Goal: Transaction & Acquisition: Purchase product/service

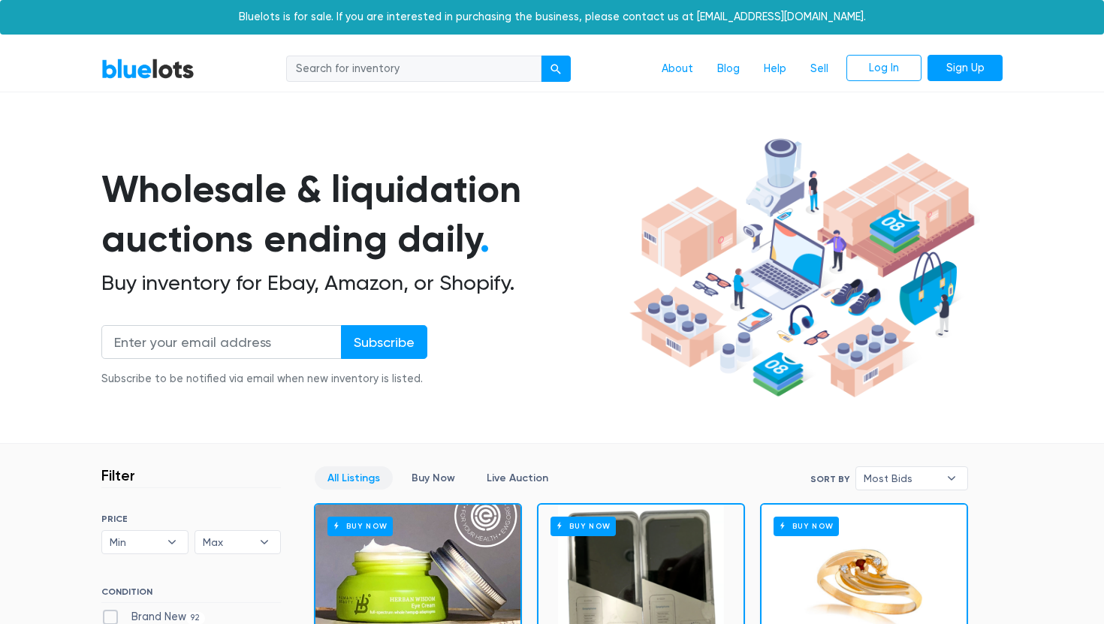
click at [311, 74] on input "search" at bounding box center [413, 69] width 255 height 27
type input "clothing"
click at [541, 56] on button "submit" at bounding box center [556, 69] width 30 height 27
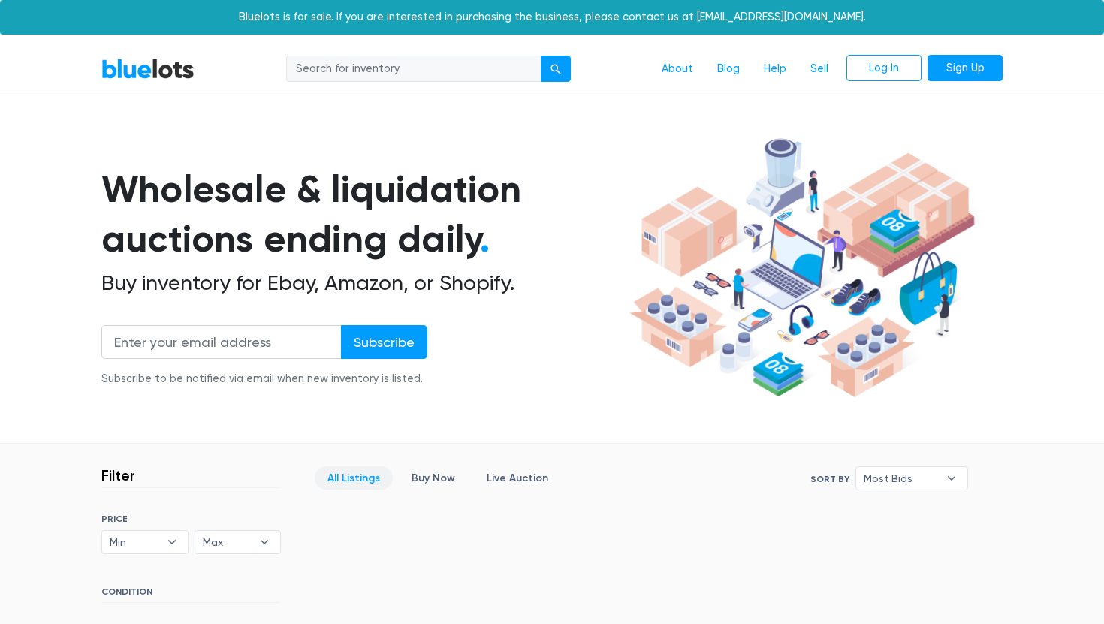
click at [150, 62] on link "BlueLots" at bounding box center [147, 69] width 93 height 22
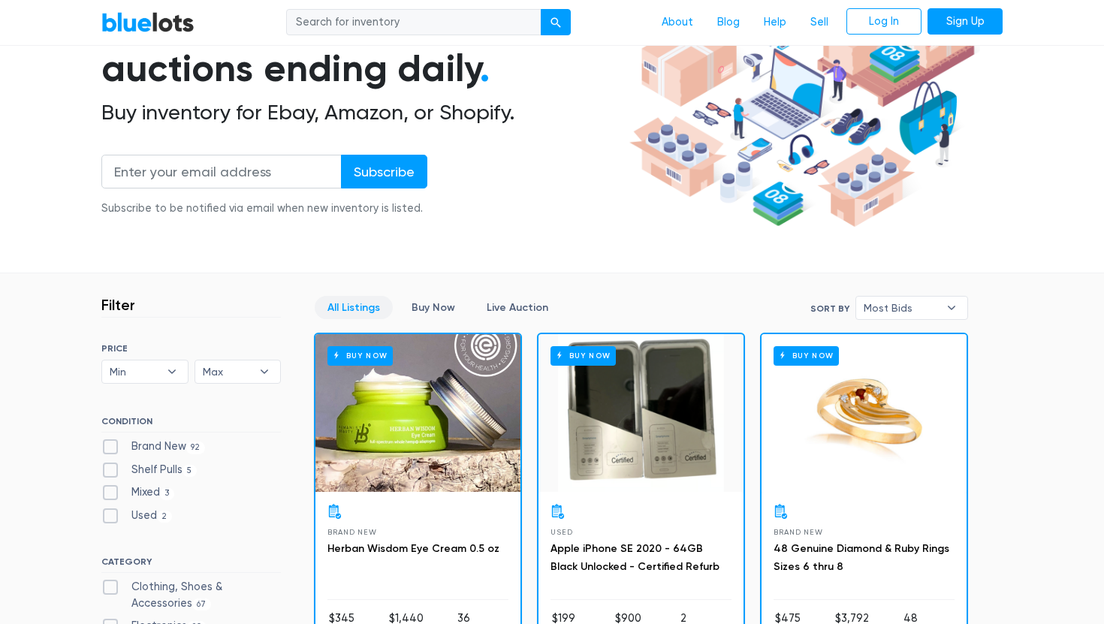
scroll to position [201, 0]
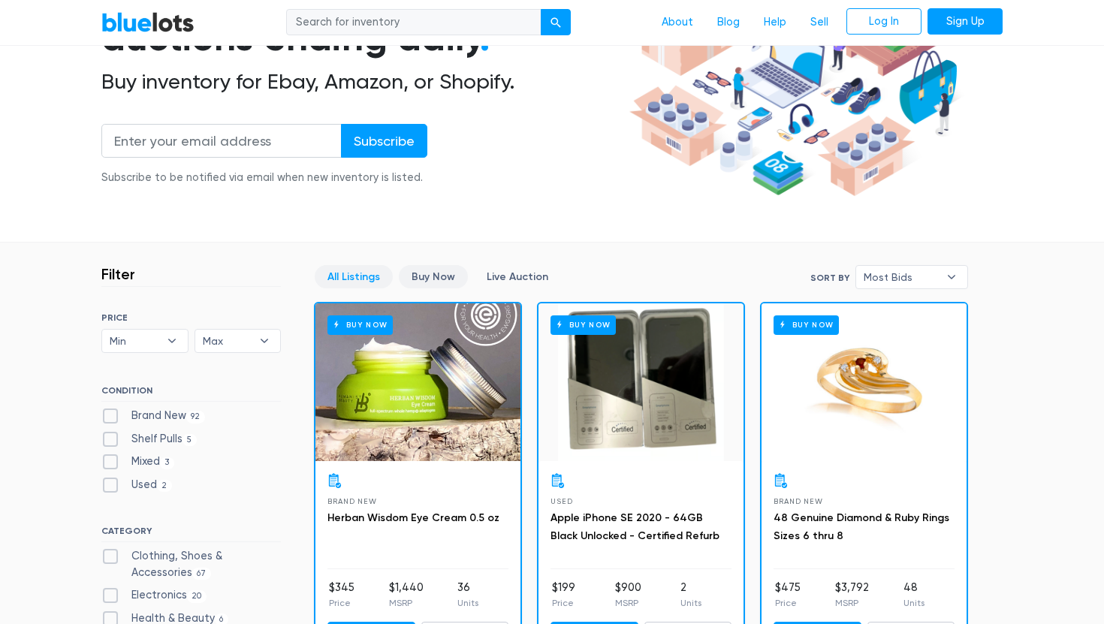
click at [433, 276] on link "Buy Now" at bounding box center [433, 276] width 69 height 23
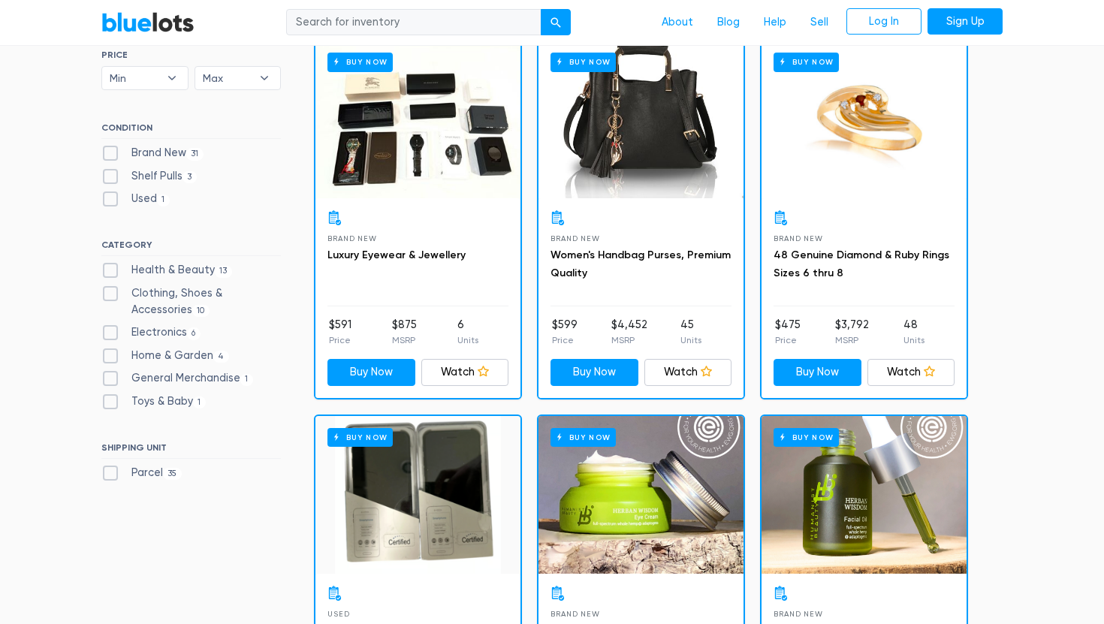
scroll to position [465, 0]
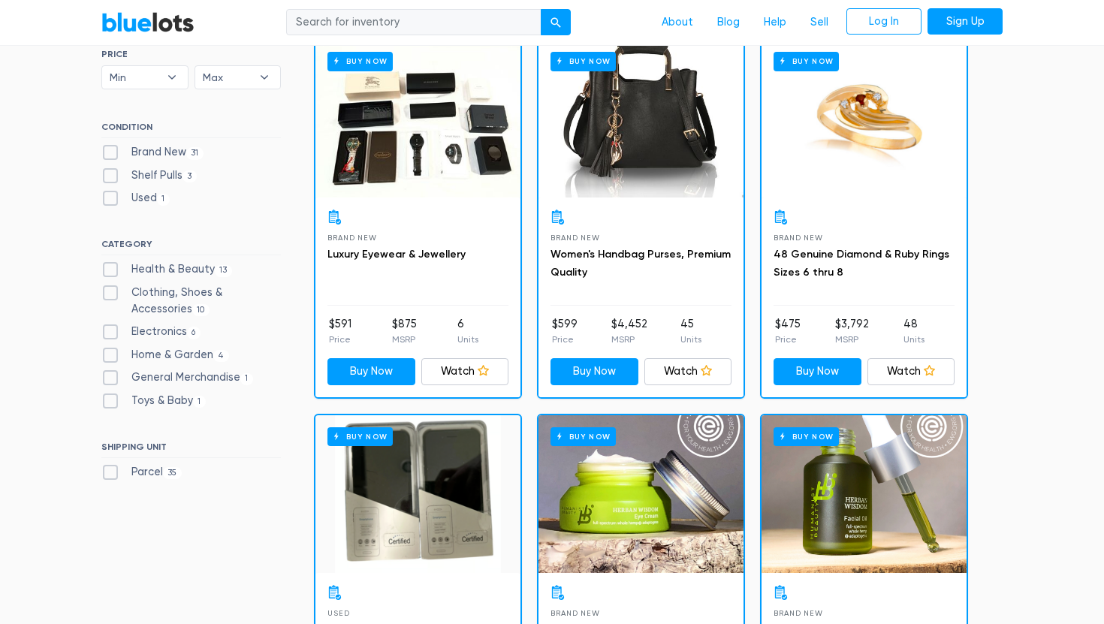
click at [115, 151] on label "Brand New 31" at bounding box center [152, 152] width 102 height 17
click at [111, 151] on New"] "Brand New 31" at bounding box center [106, 149] width 10 height 10
checkbox New"] "true"
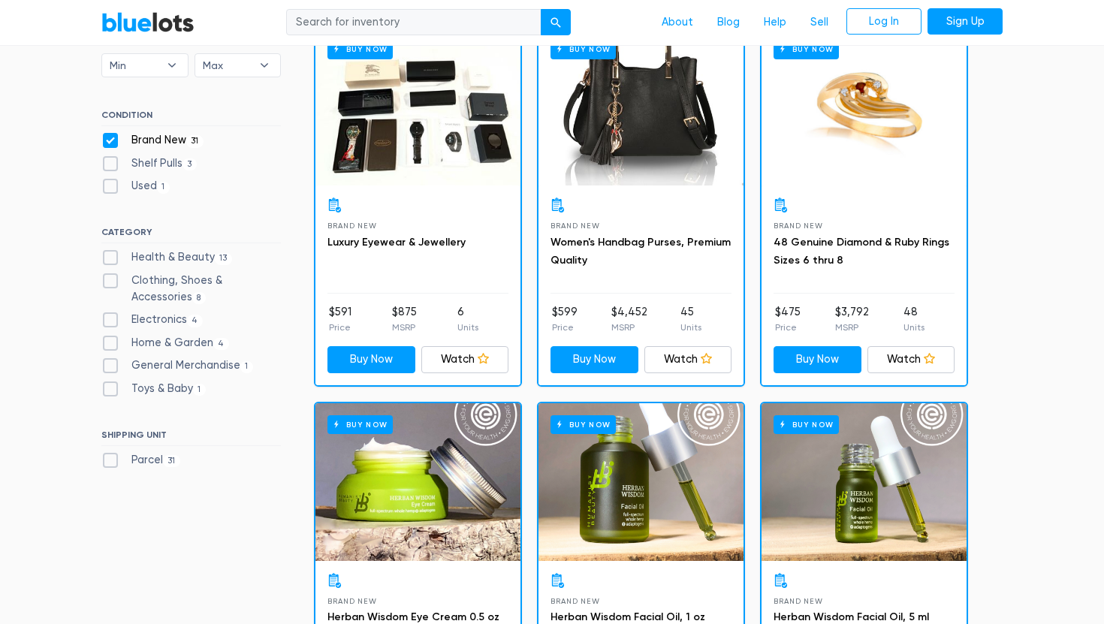
scroll to position [376, 0]
